Goal: Entertainment & Leisure: Browse casually

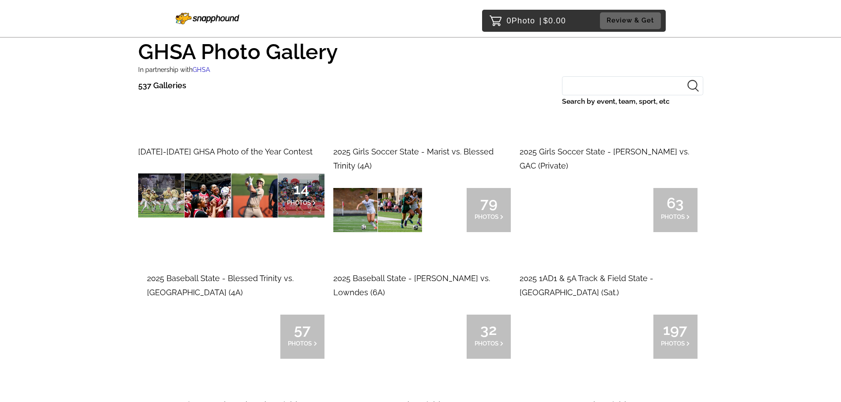
scroll to position [44, 0]
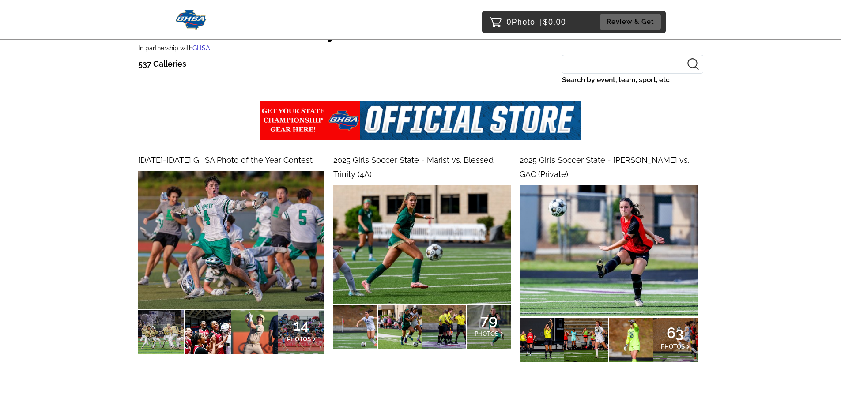
click at [259, 259] on img at bounding box center [231, 240] width 186 height 138
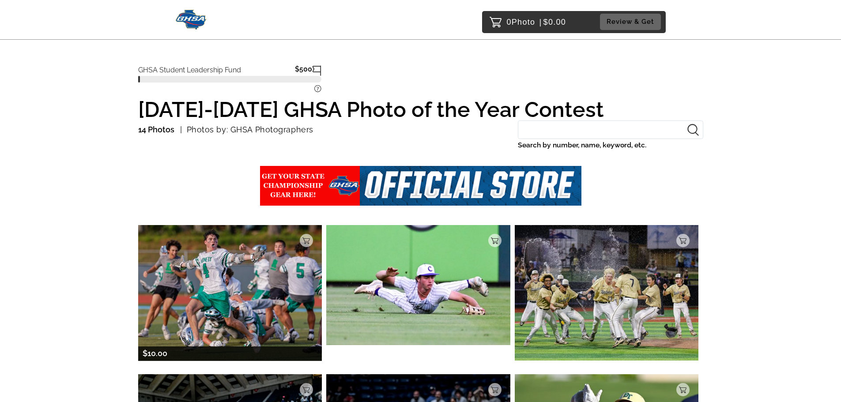
click at [241, 281] on img at bounding box center [230, 292] width 184 height 135
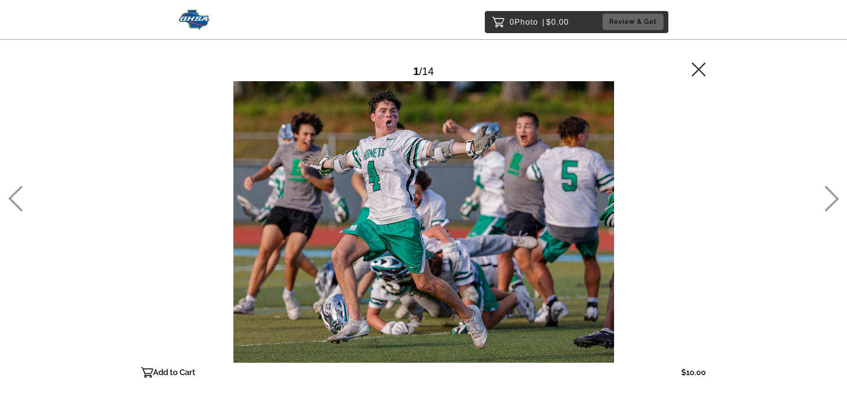
click at [831, 196] on icon at bounding box center [832, 199] width 15 height 26
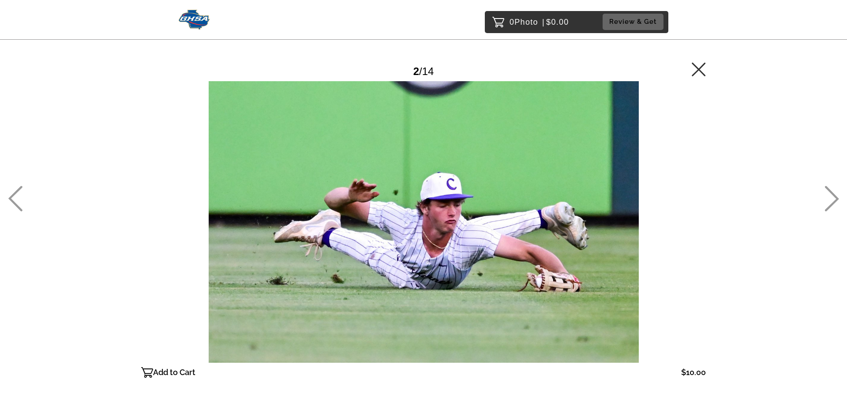
click at [831, 196] on icon at bounding box center [832, 199] width 15 height 26
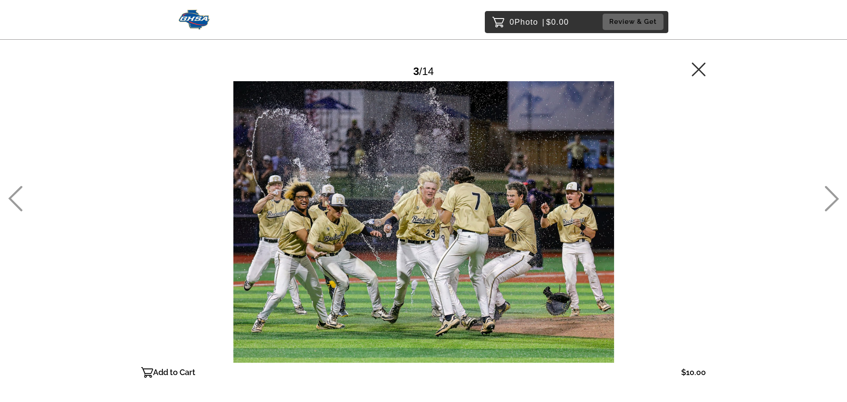
click at [834, 195] on icon at bounding box center [832, 199] width 14 height 26
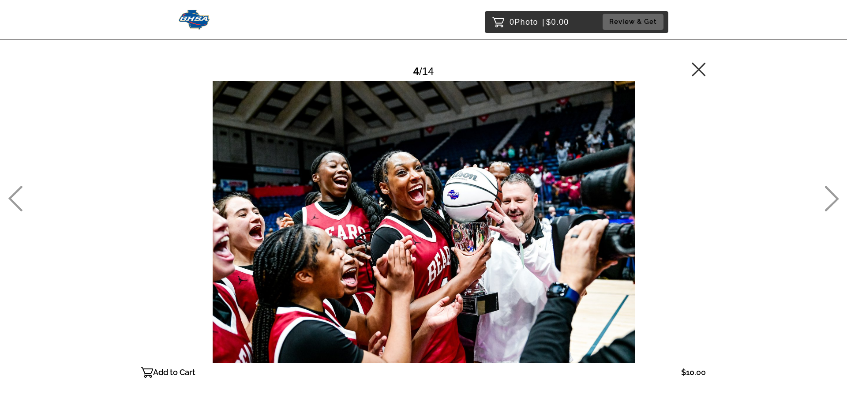
click at [832, 195] on icon at bounding box center [832, 199] width 15 height 26
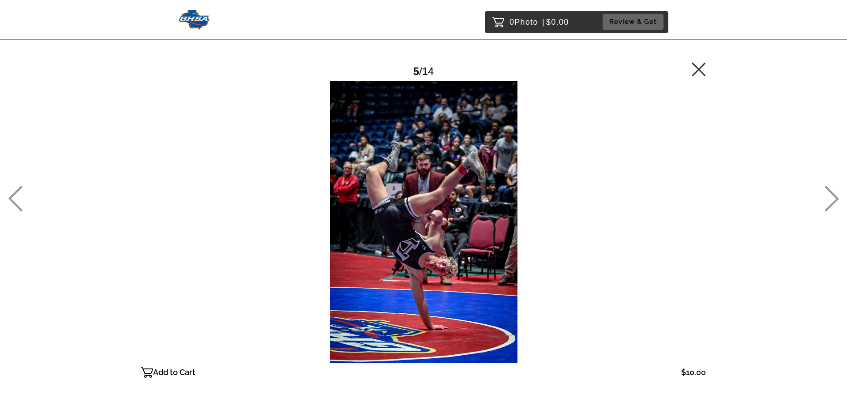
click at [832, 195] on icon at bounding box center [832, 199] width 15 height 26
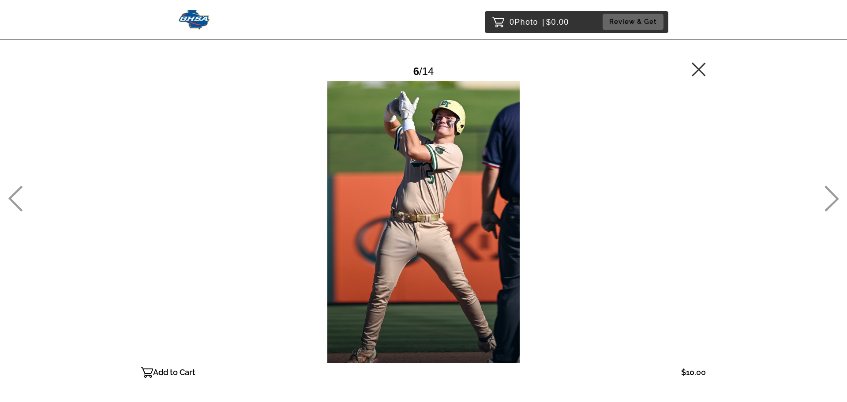
click at [832, 195] on icon at bounding box center [832, 199] width 15 height 26
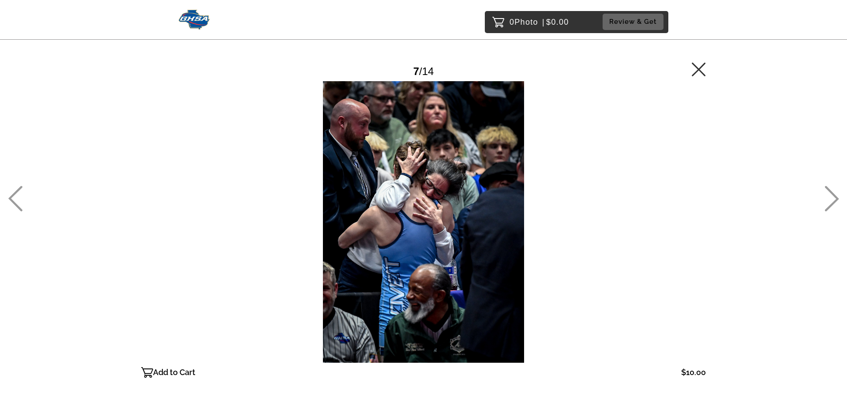
click at [832, 195] on icon at bounding box center [832, 199] width 15 height 26
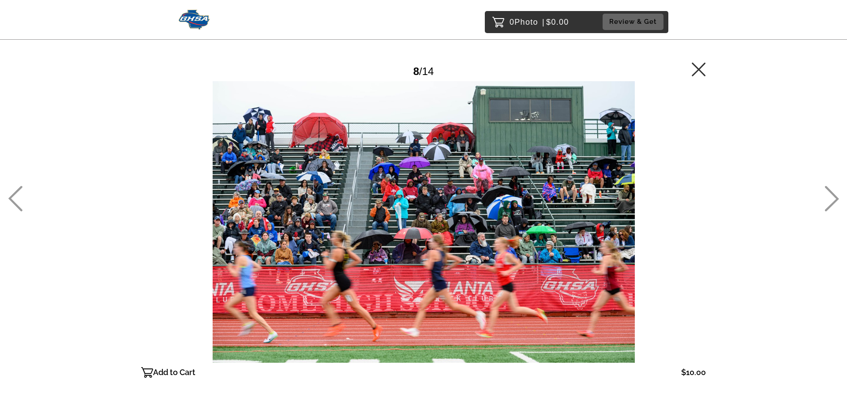
click at [832, 195] on icon at bounding box center [832, 199] width 15 height 26
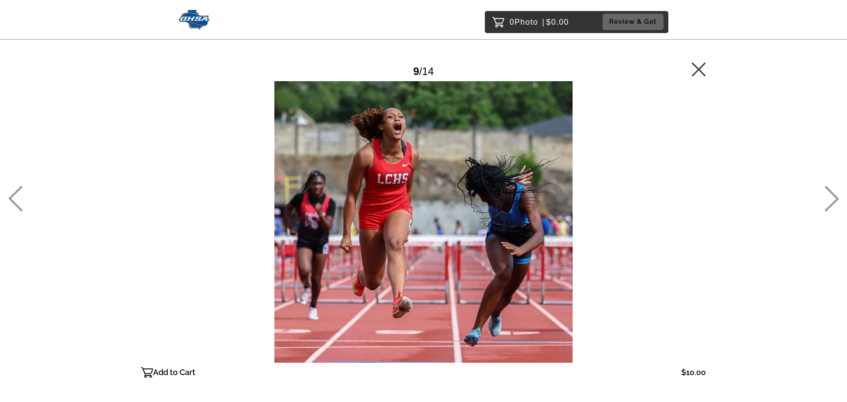
click at [831, 196] on icon at bounding box center [832, 199] width 15 height 26
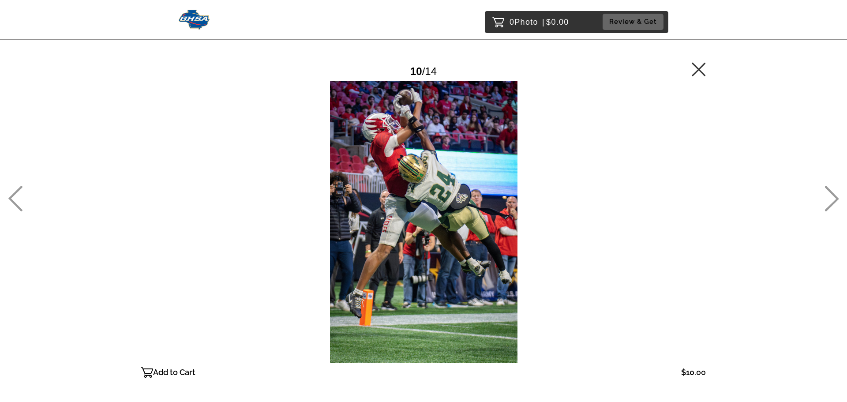
click at [831, 196] on icon at bounding box center [832, 199] width 15 height 26
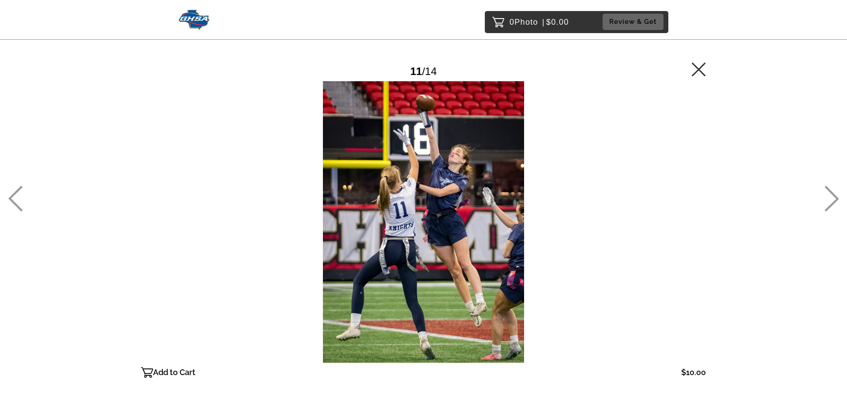
click at [831, 196] on icon at bounding box center [832, 199] width 15 height 26
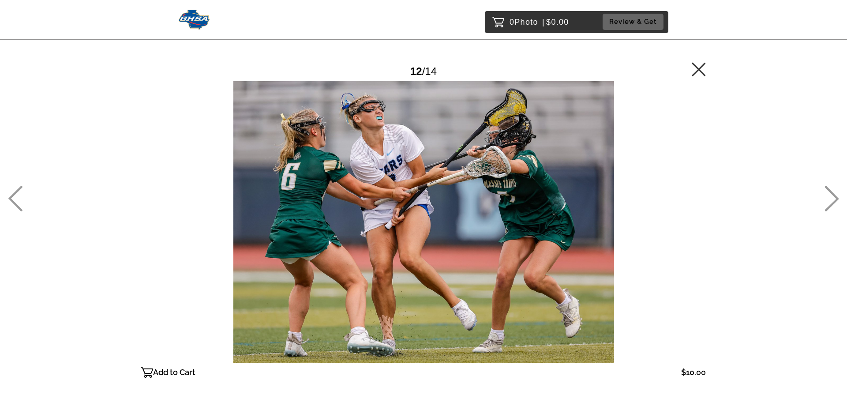
click at [831, 196] on icon at bounding box center [832, 199] width 15 height 26
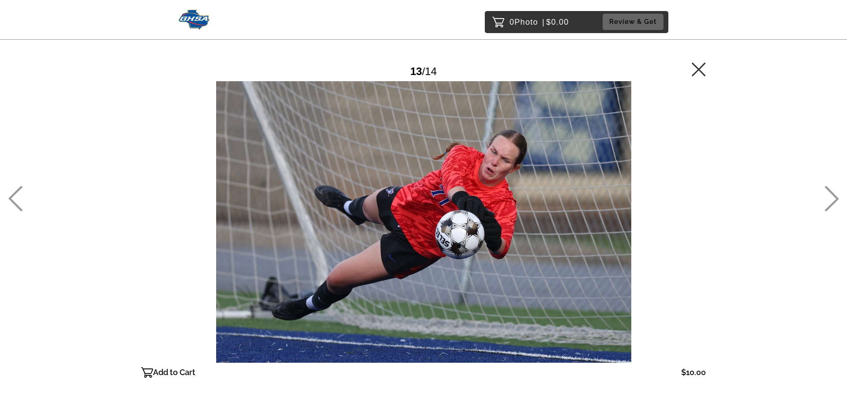
click at [831, 196] on icon at bounding box center [832, 199] width 15 height 26
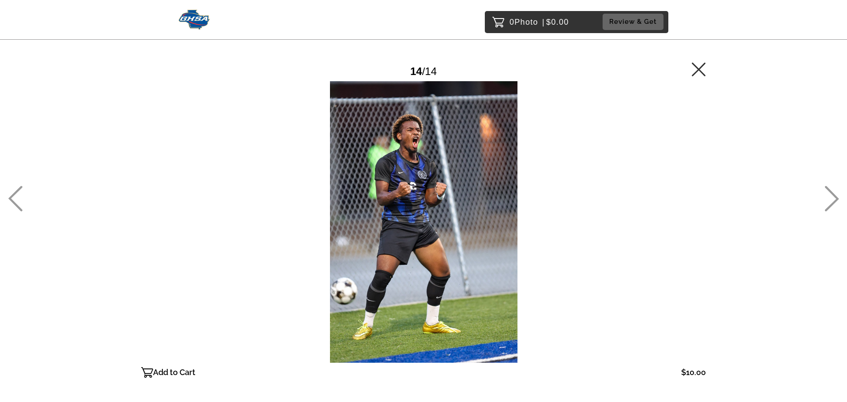
click at [701, 71] on icon at bounding box center [699, 69] width 14 height 14
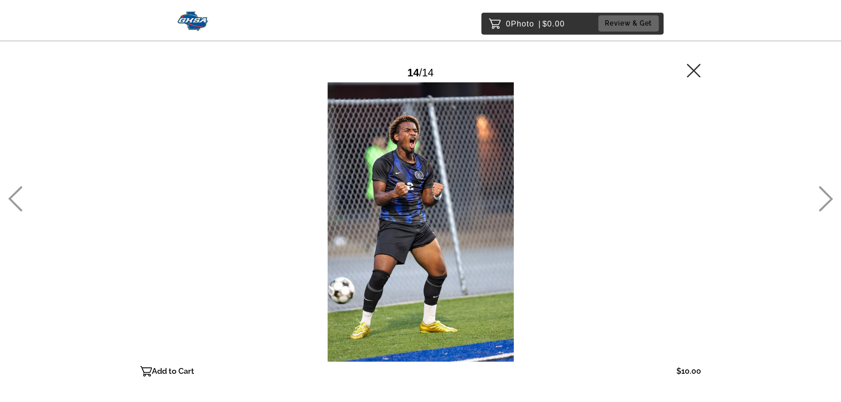
scroll to position [755, 0]
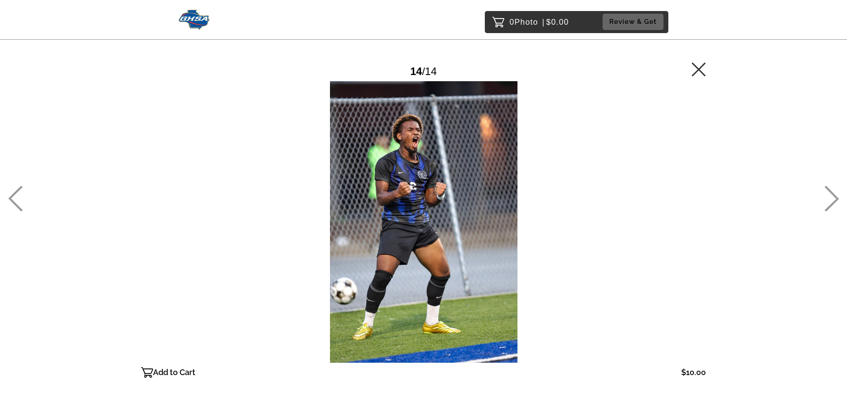
click at [703, 76] on icon at bounding box center [699, 69] width 14 height 14
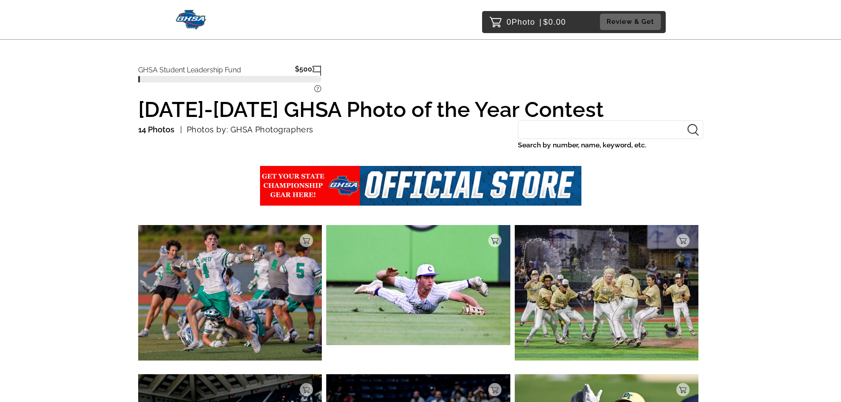
click at [195, 16] on img at bounding box center [191, 20] width 31 height 20
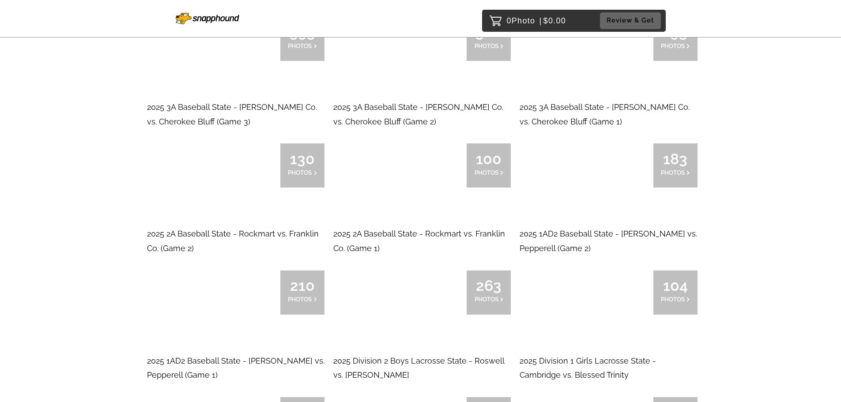
scroll to position [618, 0]
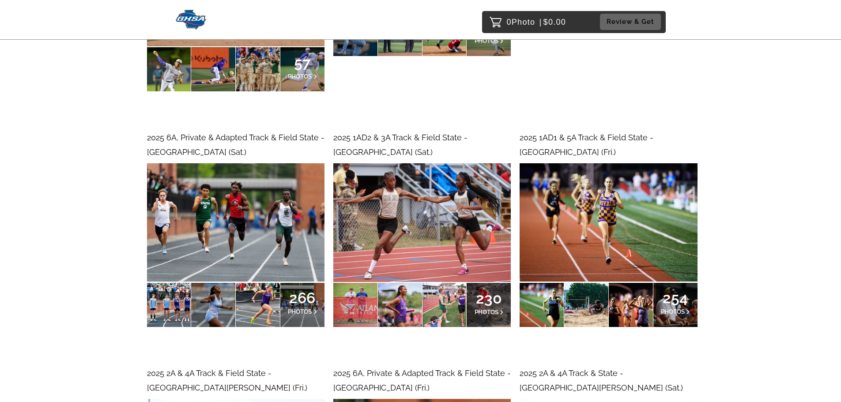
click at [483, 233] on img at bounding box center [421, 222] width 177 height 119
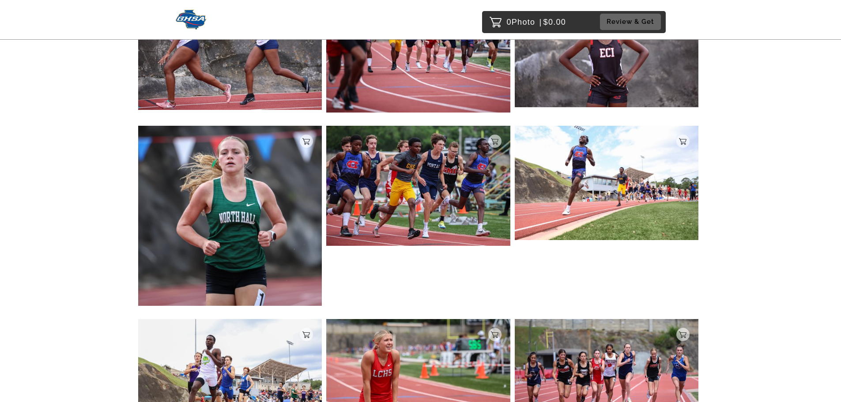
scroll to position [1500, 0]
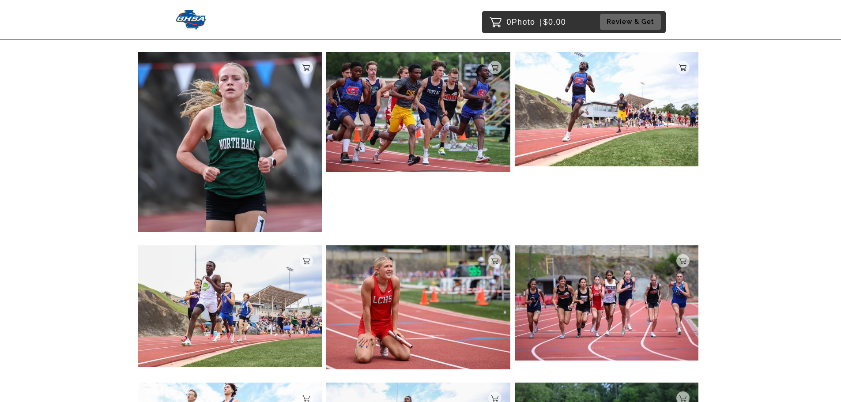
click at [192, 14] on img at bounding box center [191, 20] width 31 height 20
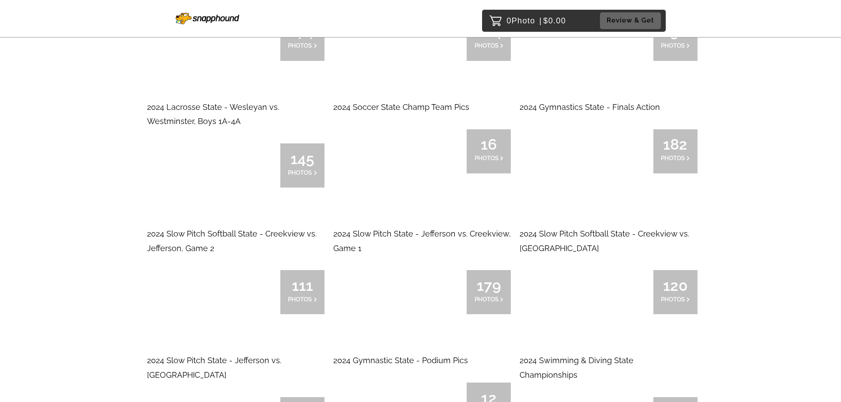
scroll to position [4854, 0]
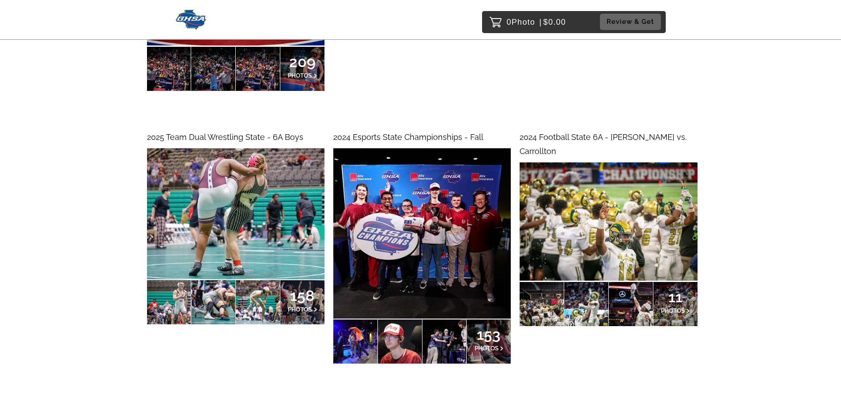
click at [422, 200] on img at bounding box center [421, 233] width 177 height 170
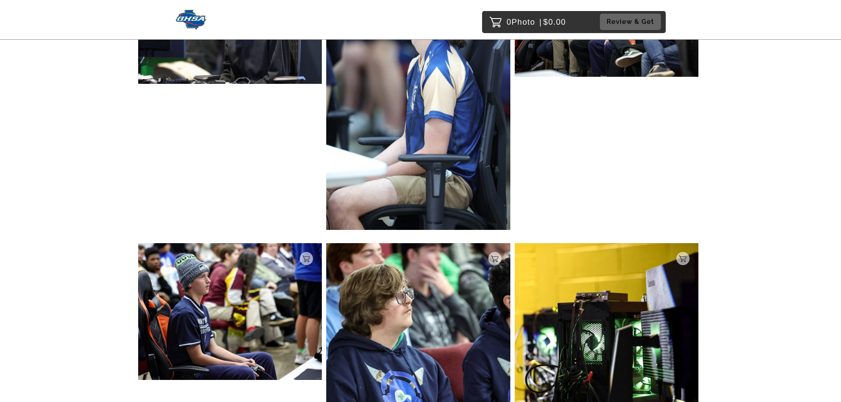
scroll to position [4981, 0]
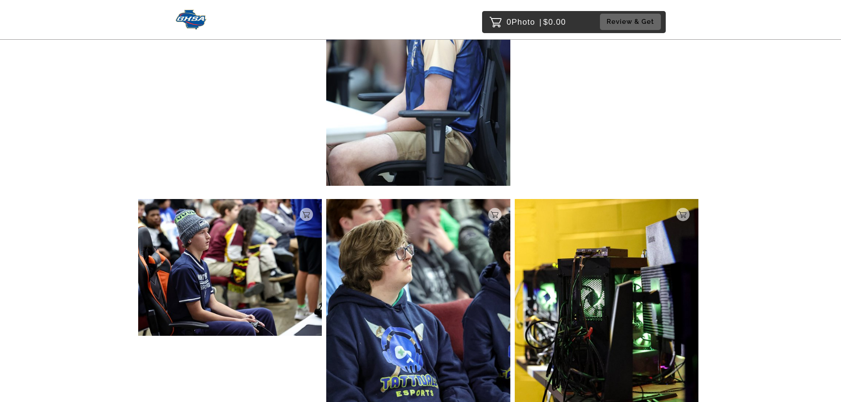
click at [198, 22] on img at bounding box center [191, 20] width 31 height 20
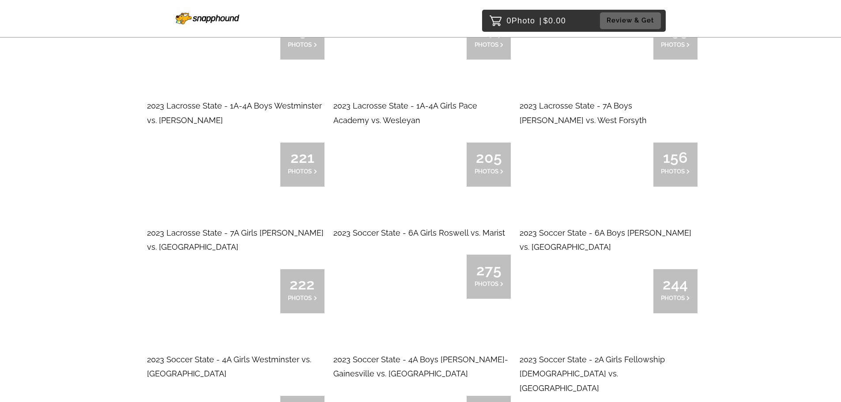
scroll to position [9046, 0]
